Goal: Navigation & Orientation: Find specific page/section

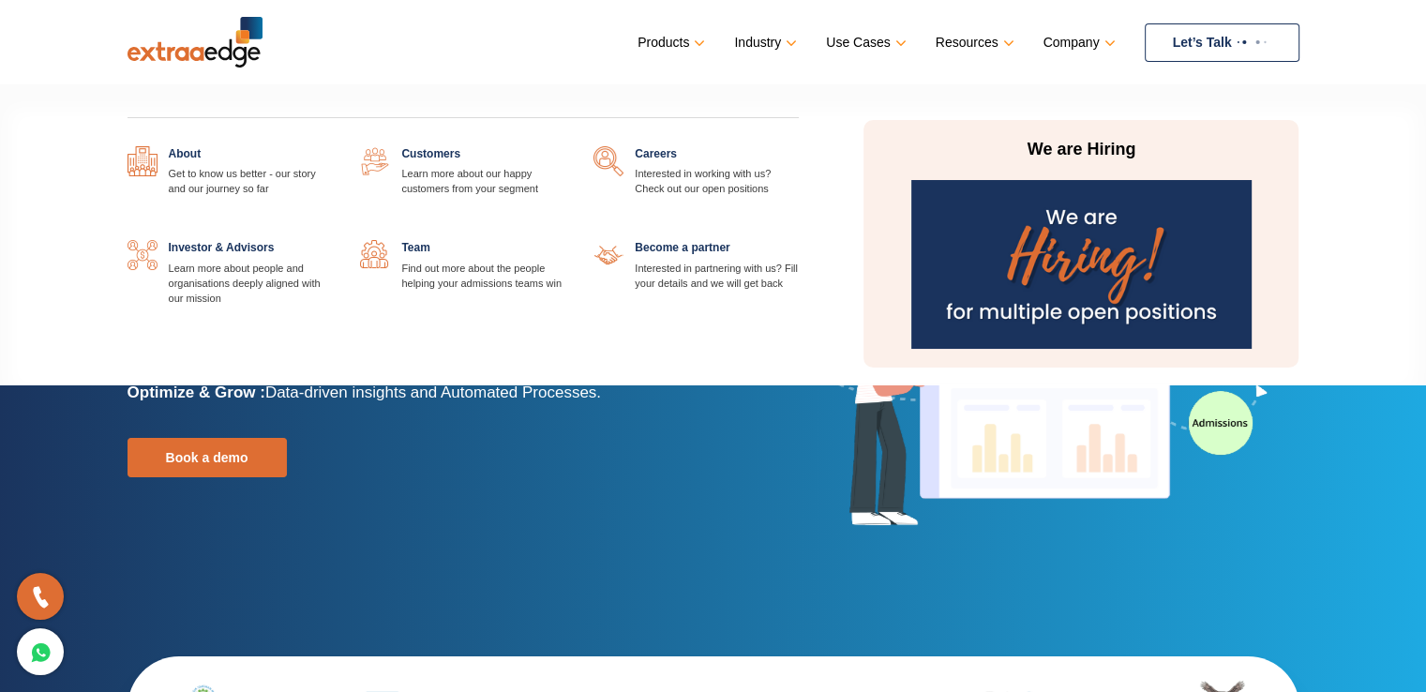
click at [799, 146] on link at bounding box center [799, 146] width 0 height 0
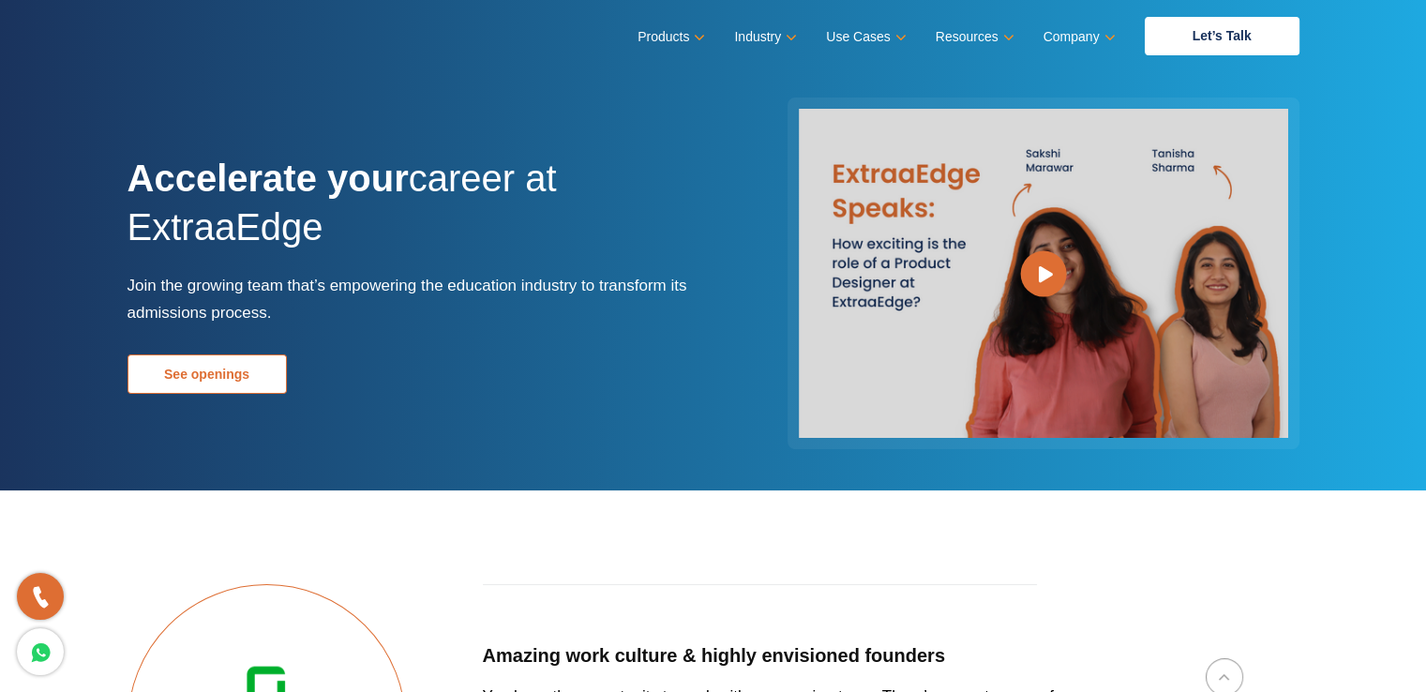
click at [187, 392] on link "See openings" at bounding box center [206, 373] width 159 height 39
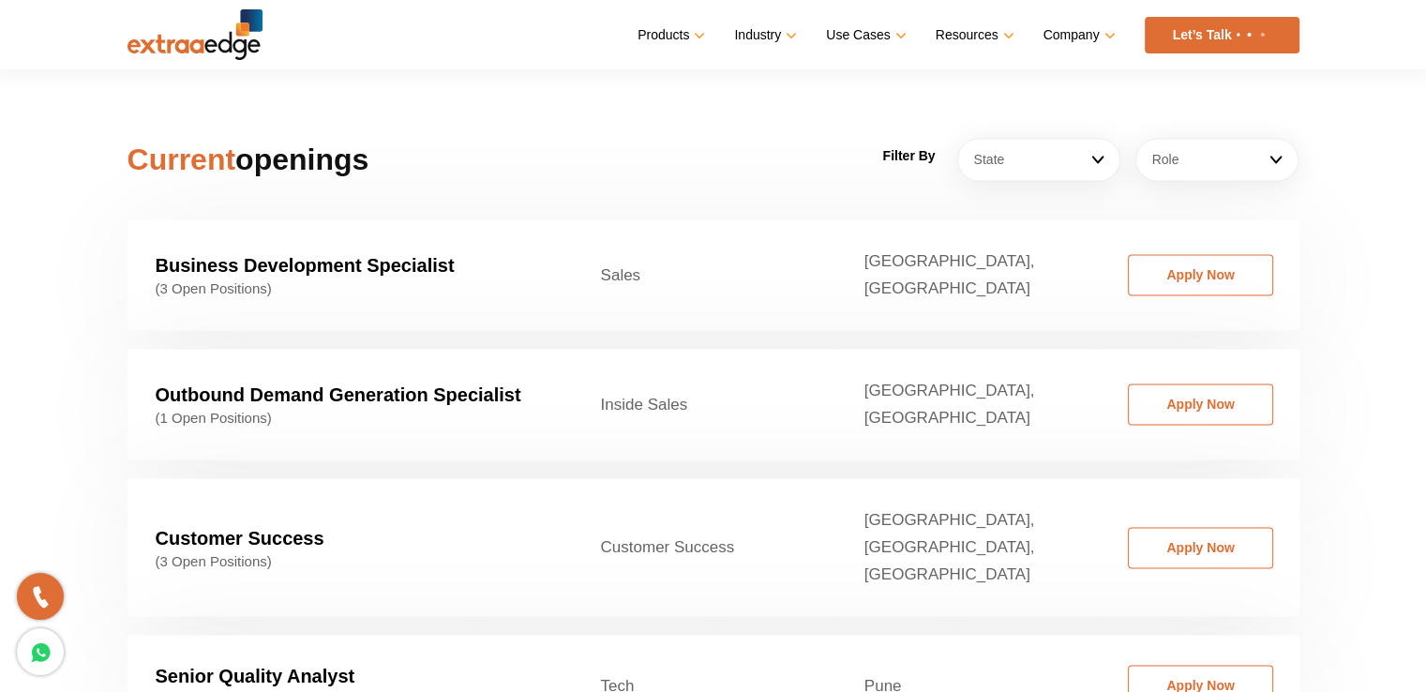
scroll to position [2861, 0]
